Goal: Task Accomplishment & Management: Use online tool/utility

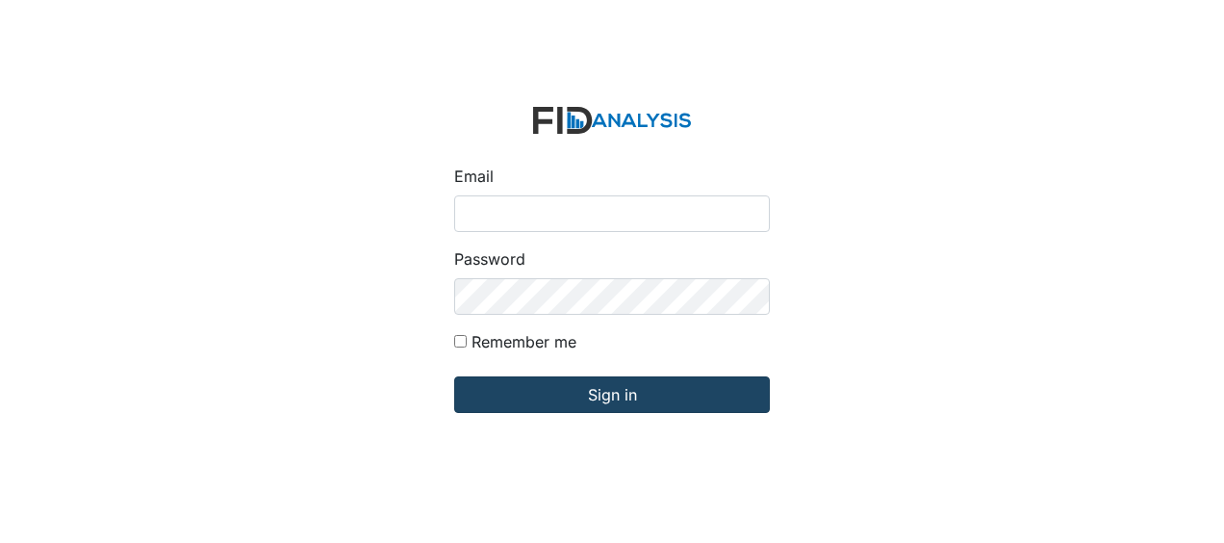
type input "[EMAIL_ADDRESS][DOMAIN_NAME]"
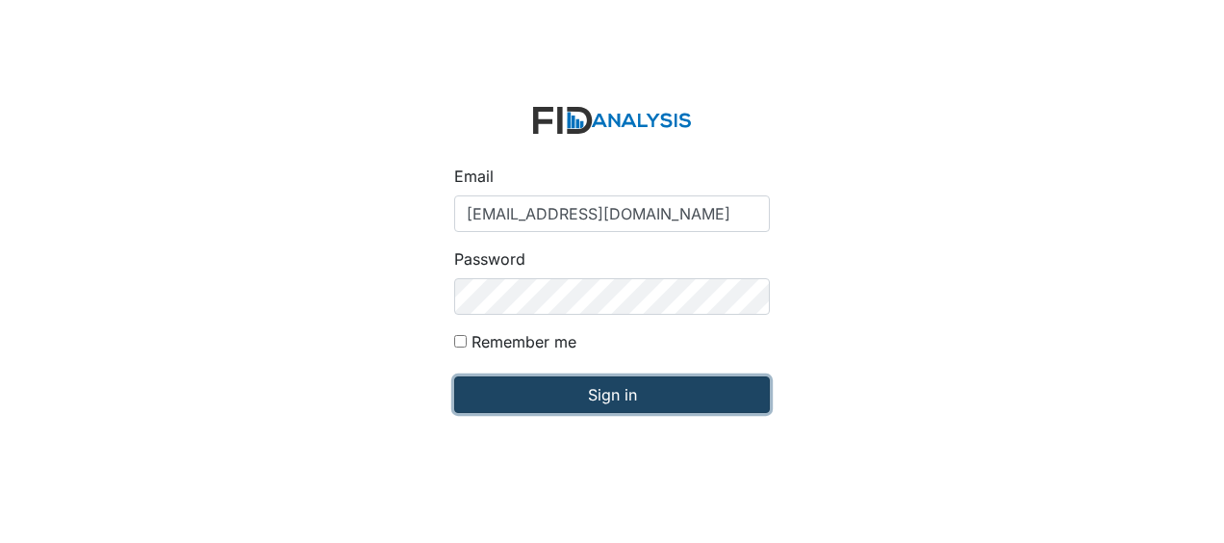
click at [685, 395] on input "Sign in" at bounding box center [612, 394] width 316 height 37
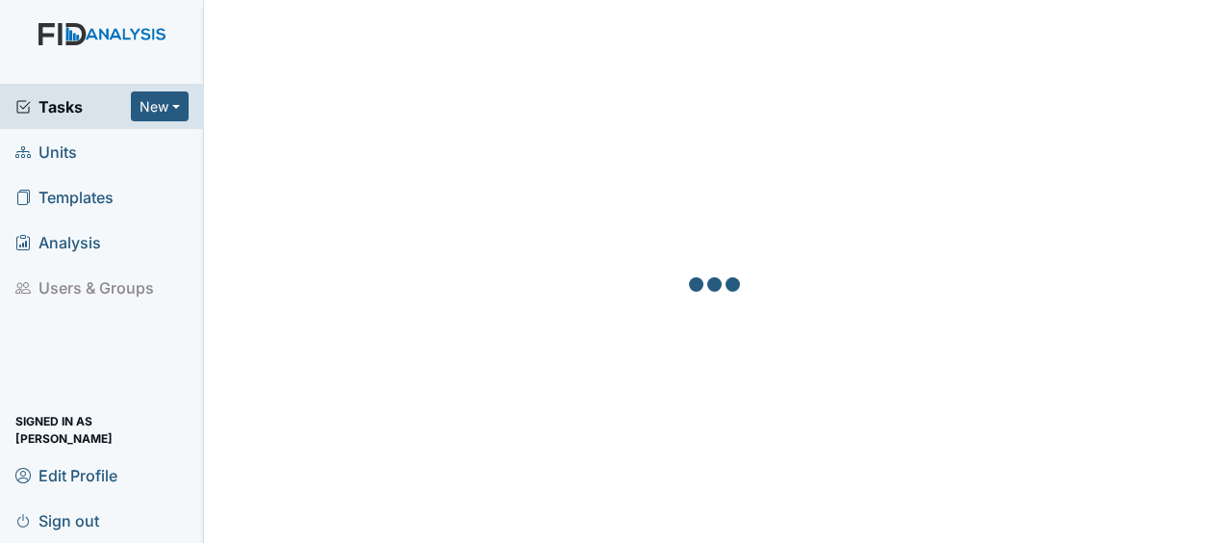
click at [50, 158] on span "Units" at bounding box center [46, 152] width 62 height 30
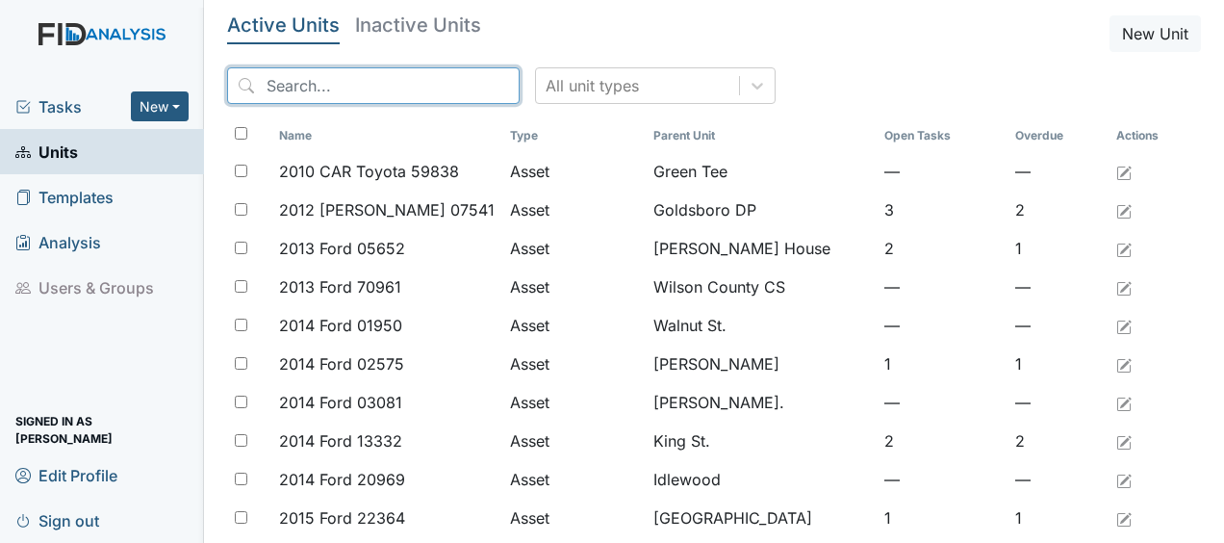
click at [360, 86] on input "search" at bounding box center [373, 85] width 292 height 37
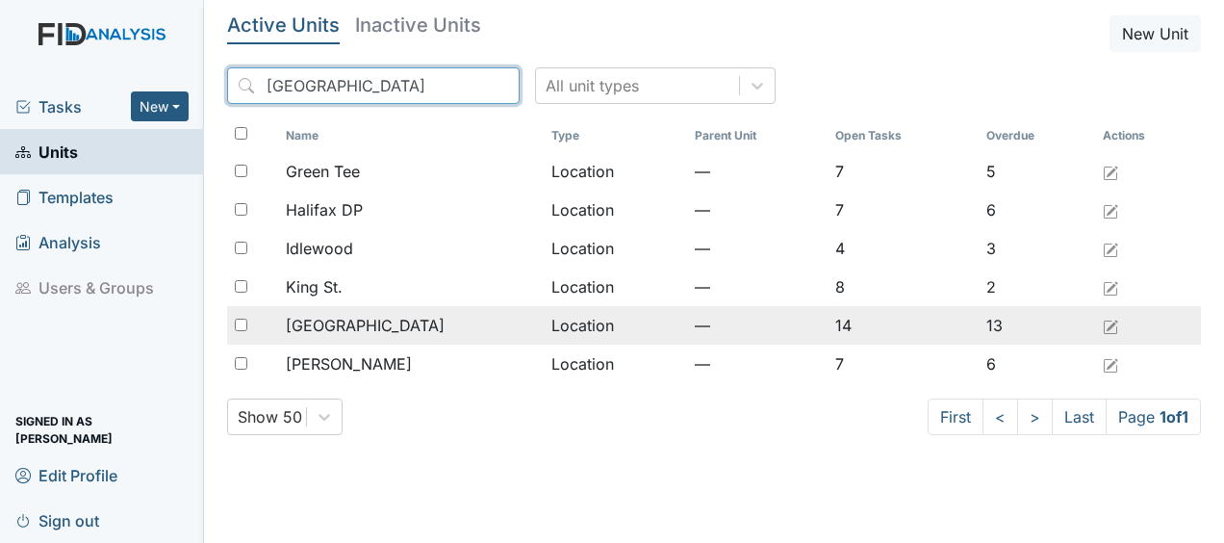
type input "halifax"
click at [400, 331] on div "Lakeview" at bounding box center [410, 325] width 249 height 23
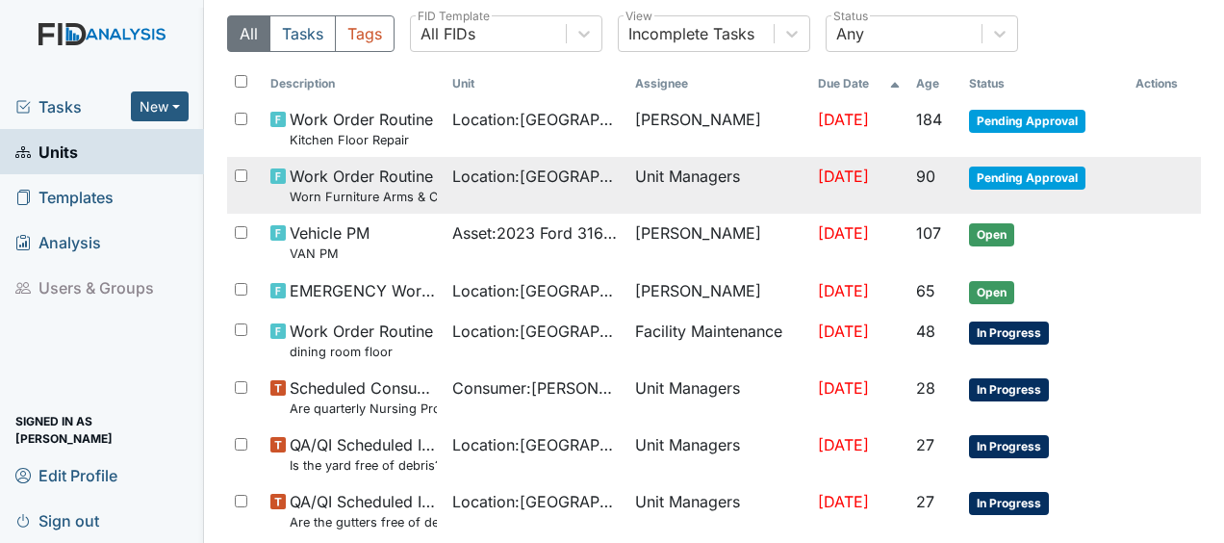
scroll to position [155, 0]
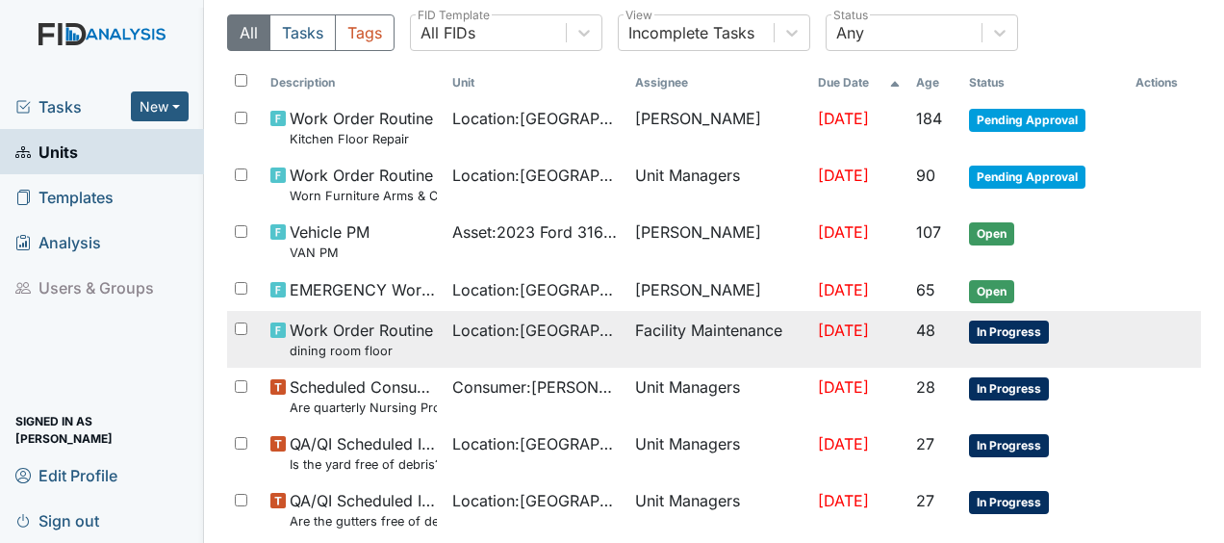
click at [399, 326] on span "Work Order Routine dining room floor" at bounding box center [361, 338] width 143 height 41
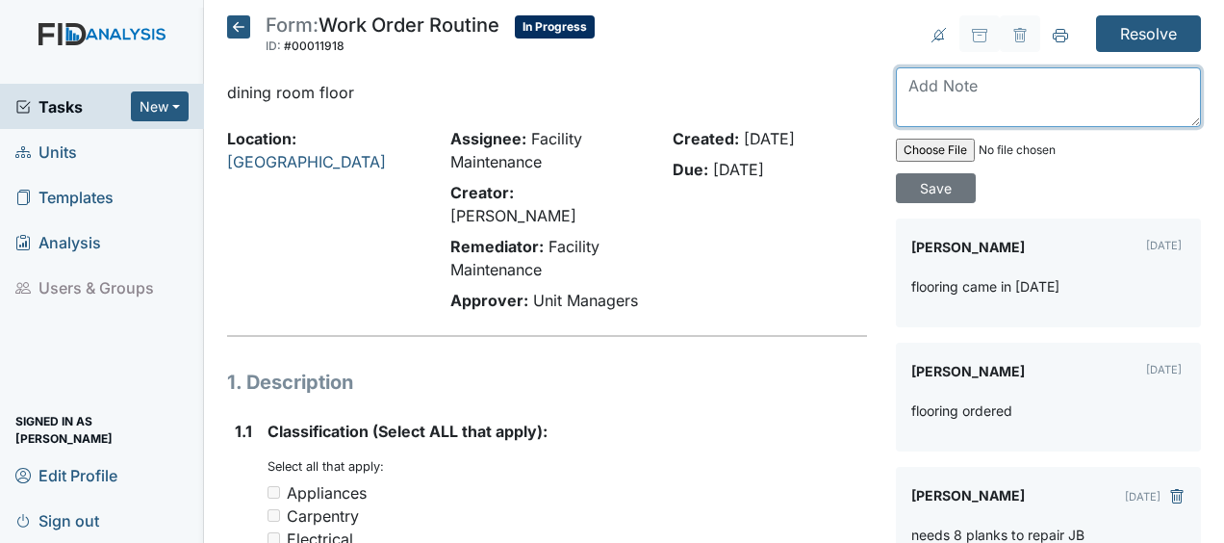
click at [910, 84] on textarea at bounding box center [1048, 97] width 305 height 60
type textarea "repaired flooring JB"
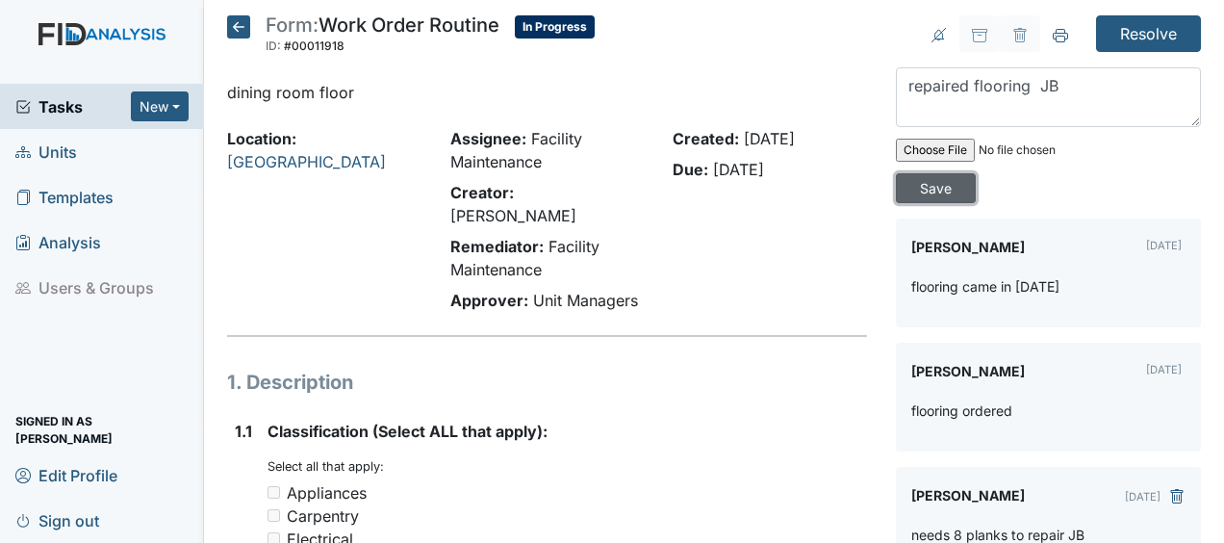
click at [914, 183] on input "Save" at bounding box center [936, 188] width 80 height 30
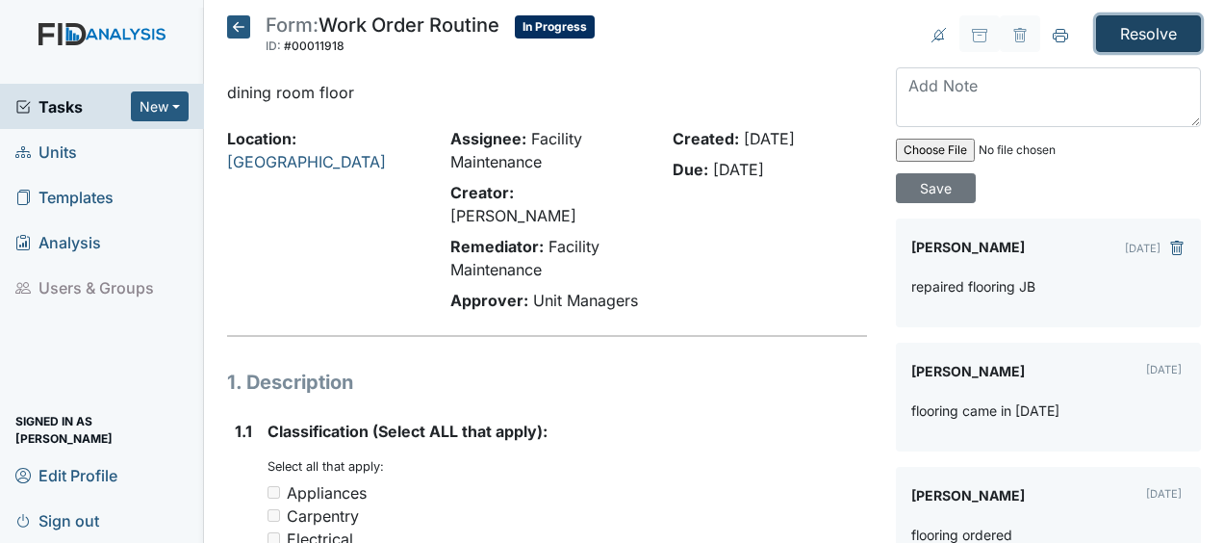
click at [1118, 33] on input "Resolve" at bounding box center [1148, 33] width 105 height 37
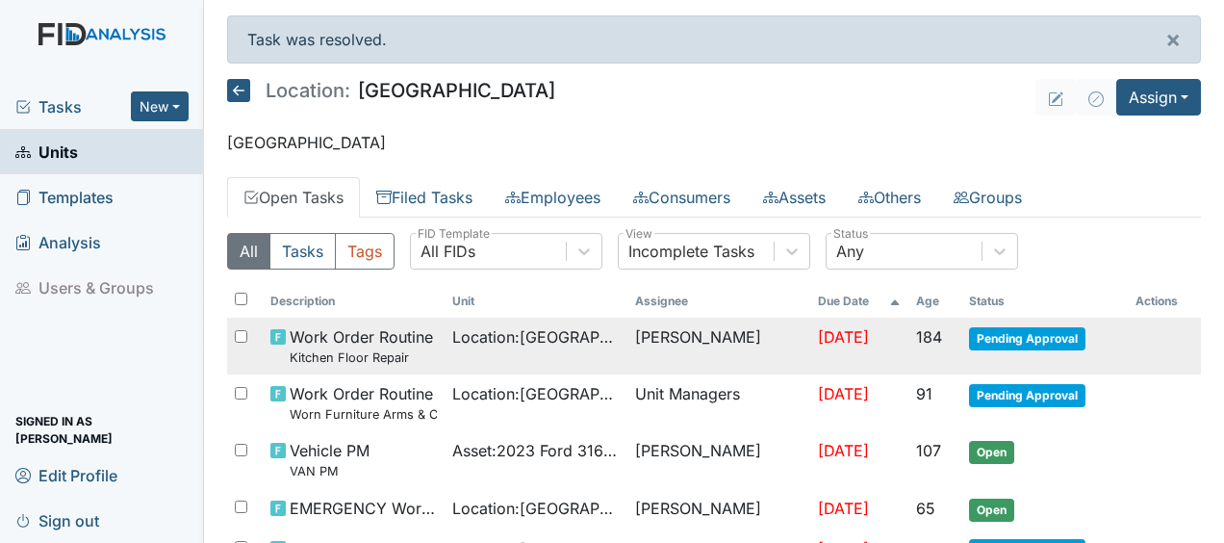
click at [841, 322] on td "[DATE]" at bounding box center [859, 346] width 98 height 57
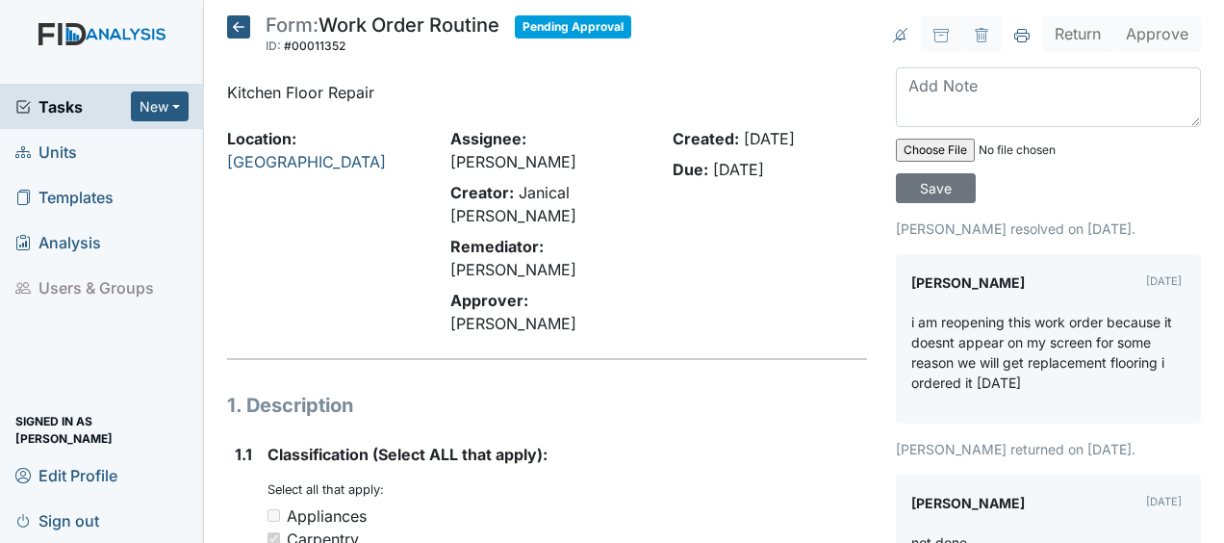
click at [241, 27] on icon at bounding box center [238, 26] width 23 height 23
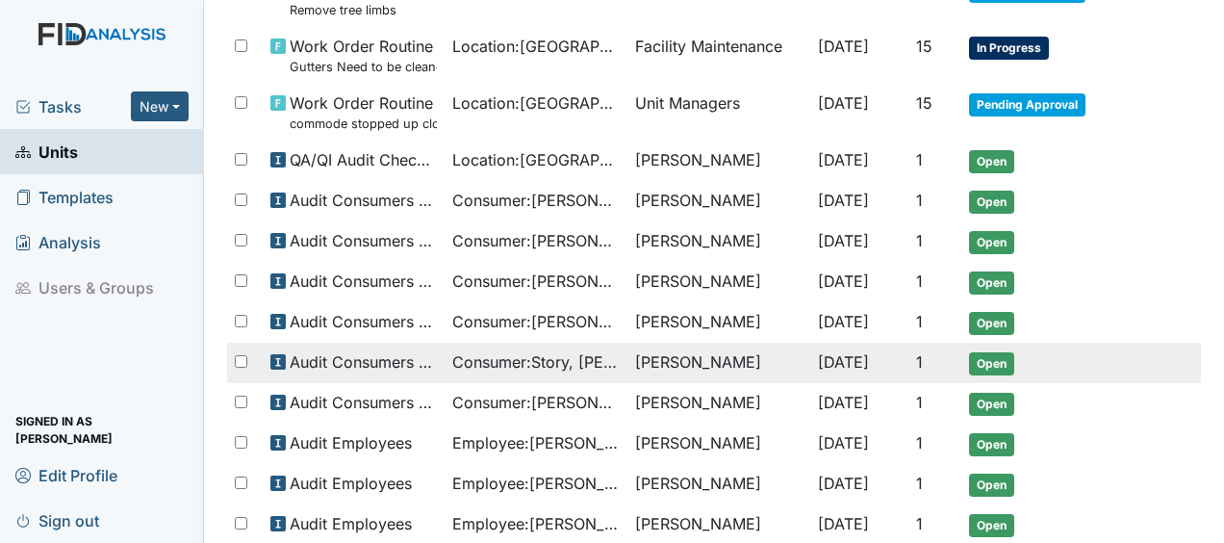
scroll to position [1293, 0]
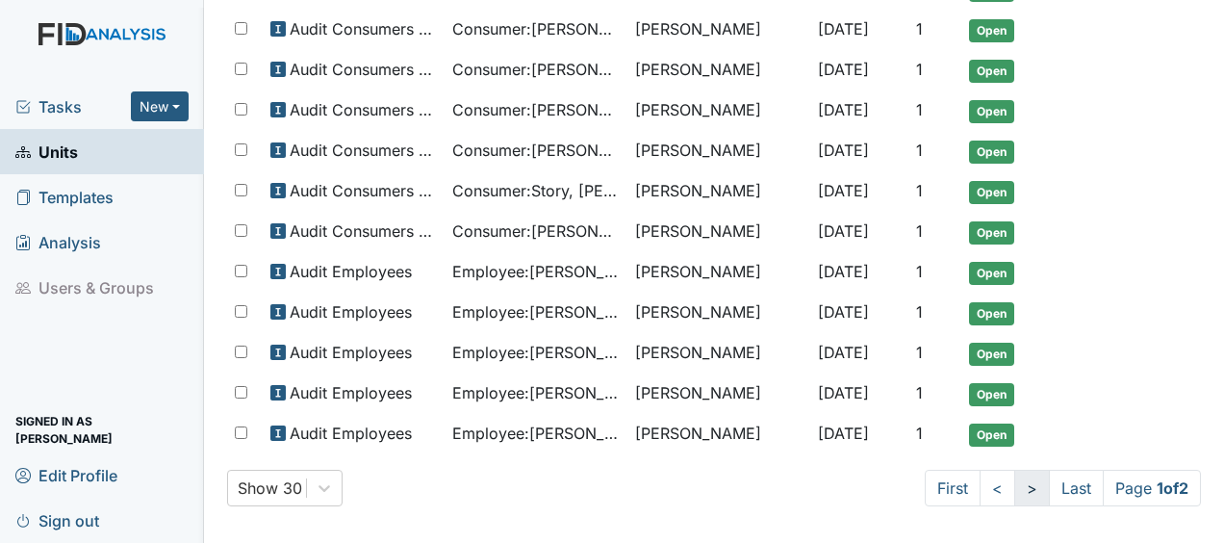
click at [1017, 482] on link ">" at bounding box center [1032, 488] width 36 height 37
